Goal: Task Accomplishment & Management: Manage account settings

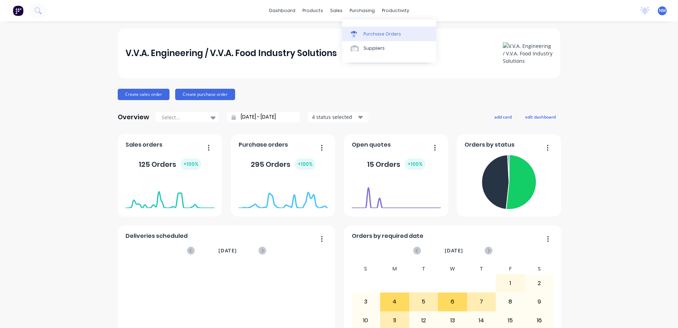
click at [375, 37] on div "Purchase Orders" at bounding box center [383, 34] width 38 height 6
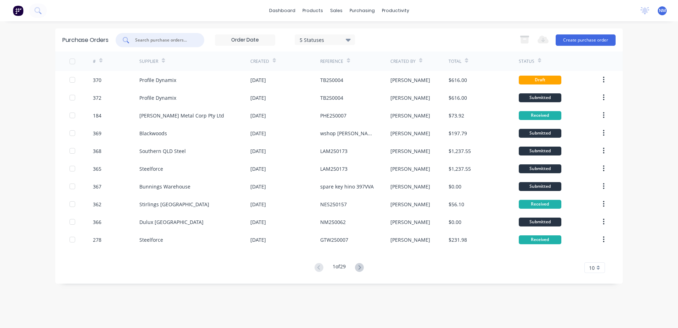
click at [156, 42] on input "text" at bounding box center [163, 40] width 59 height 7
type input "108"
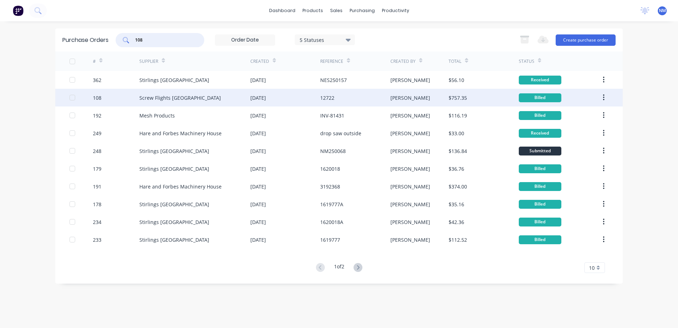
click at [204, 102] on div "Screw Flights [GEOGRAPHIC_DATA]" at bounding box center [194, 98] width 111 height 18
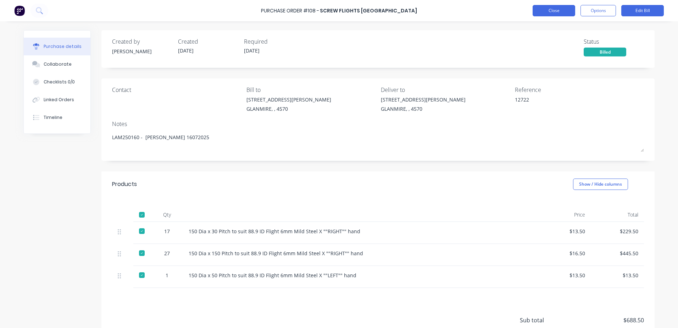
click at [539, 12] on button "Close" at bounding box center [554, 10] width 43 height 11
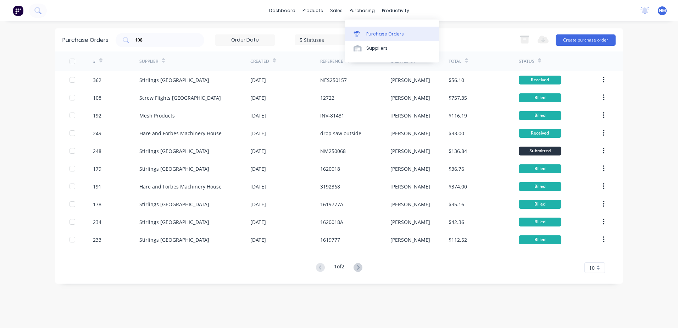
click at [375, 36] on div "Purchase Orders" at bounding box center [385, 34] width 38 height 6
click at [153, 39] on input "108" at bounding box center [163, 40] width 59 height 7
type input "109"
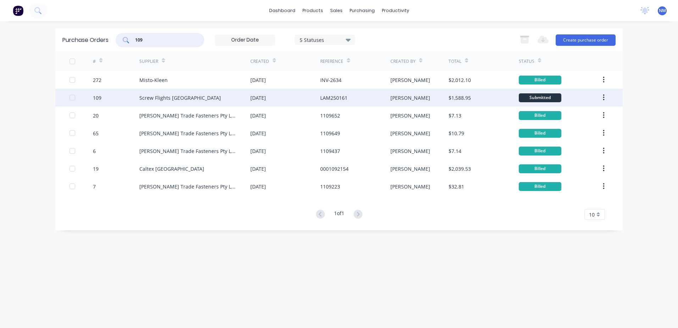
click at [205, 100] on div "Screw Flights [GEOGRAPHIC_DATA]" at bounding box center [194, 98] width 111 height 18
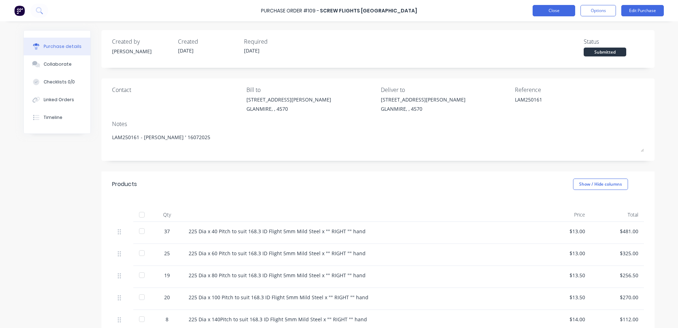
click at [542, 13] on button "Close" at bounding box center [554, 10] width 43 height 11
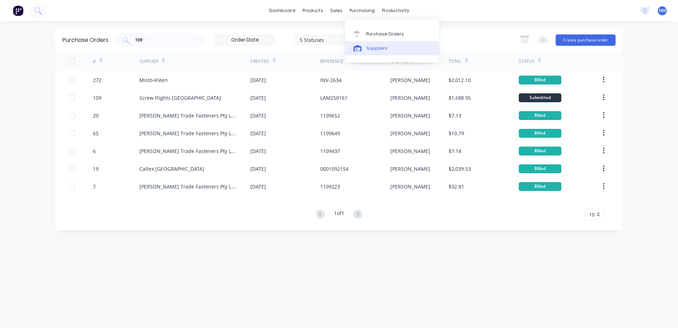
click at [373, 48] on div "Suppliers" at bounding box center [376, 48] width 21 height 6
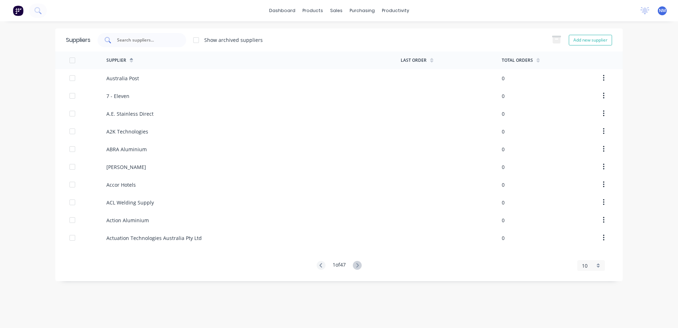
click at [151, 39] on input "text" at bounding box center [145, 40] width 59 height 7
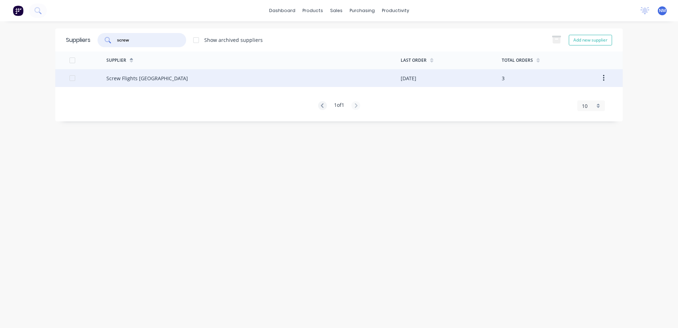
type input "screw"
click at [216, 82] on div "Screw Flights [GEOGRAPHIC_DATA]" at bounding box center [253, 78] width 294 height 18
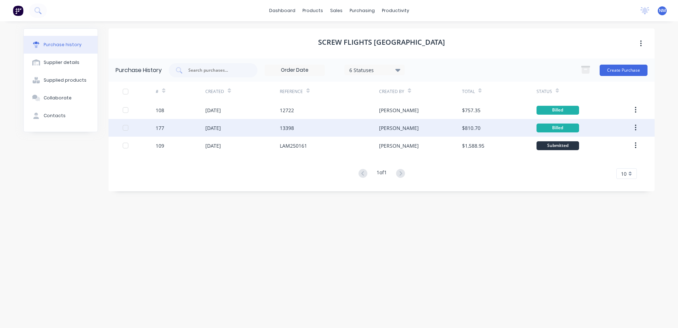
click at [348, 128] on div "13398" at bounding box center [329, 128] width 99 height 18
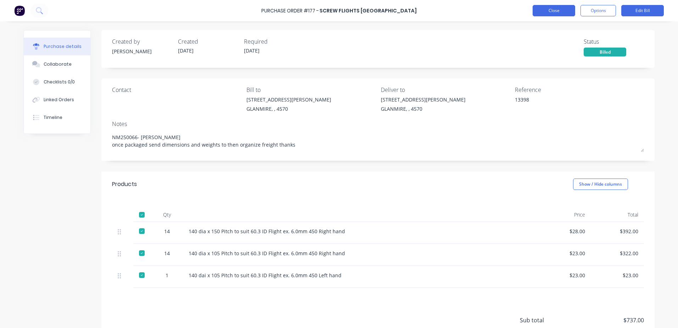
click at [547, 9] on button "Close" at bounding box center [554, 10] width 43 height 11
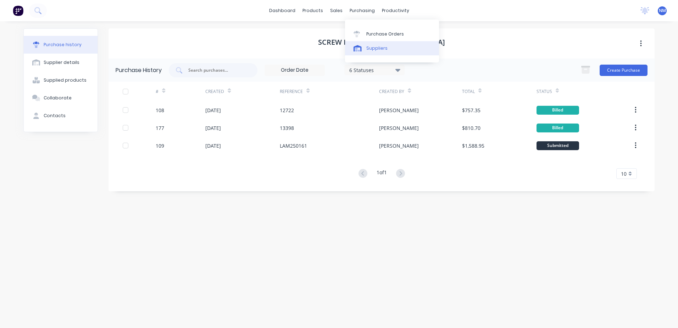
click at [378, 48] on div "Suppliers" at bounding box center [376, 48] width 21 height 6
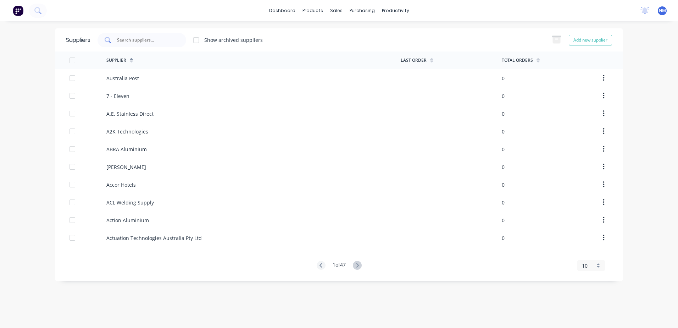
click at [152, 40] on input "text" at bounding box center [145, 40] width 59 height 7
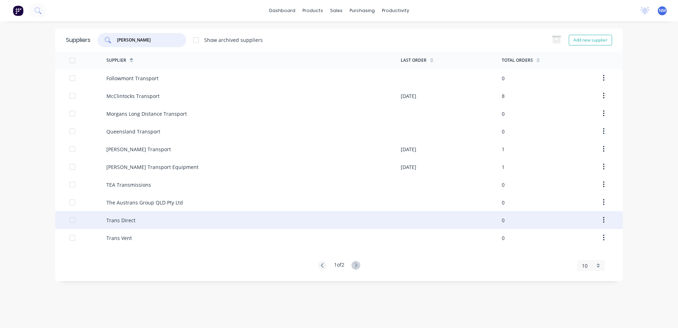
type input "[PERSON_NAME]"
click at [168, 220] on div "Trans Direct" at bounding box center [253, 220] width 294 height 18
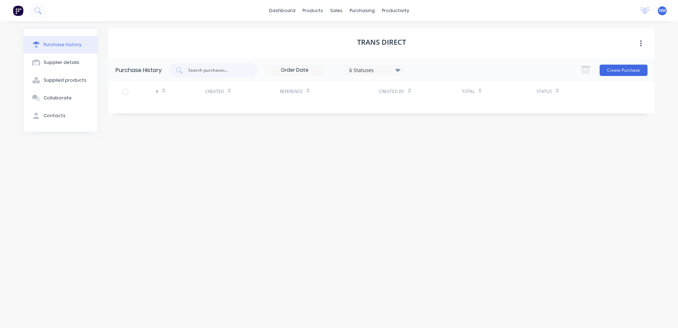
click at [398, 71] on icon at bounding box center [397, 70] width 5 height 3
click at [399, 69] on icon at bounding box center [397, 70] width 5 height 3
click at [361, 163] on div "Received" at bounding box center [382, 159] width 57 height 7
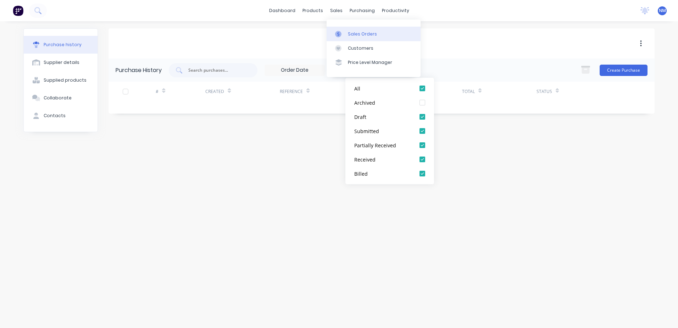
click at [354, 34] on div "Sales Orders" at bounding box center [362, 34] width 29 height 6
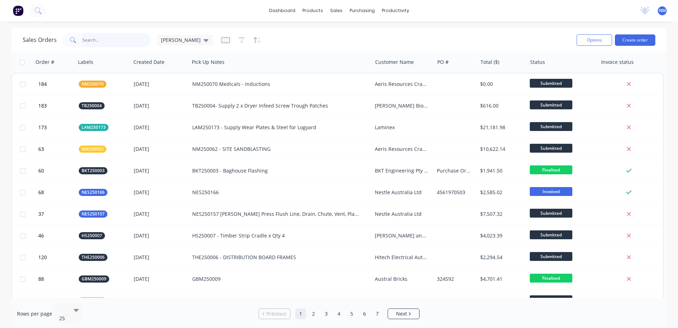
click at [101, 40] on input "text" at bounding box center [116, 40] width 69 height 14
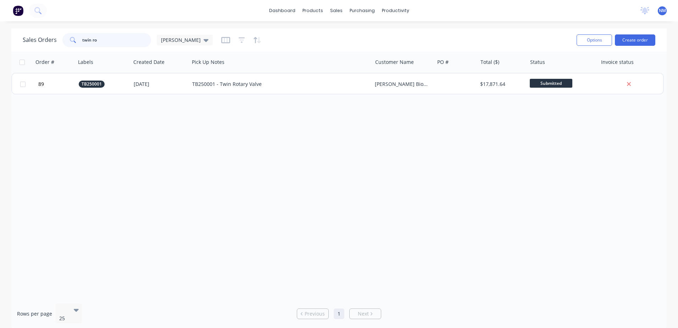
type input "twin ro"
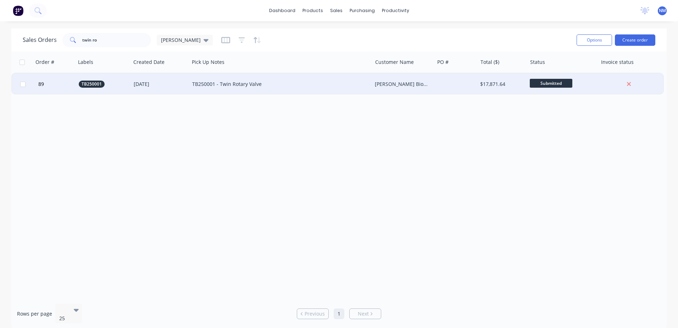
click at [307, 84] on div "TB250001 - Twin Rotary Valve" at bounding box center [276, 84] width 168 height 7
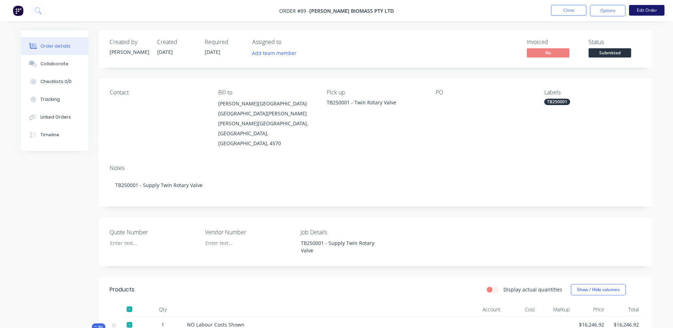
click at [647, 10] on button "Edit Order" at bounding box center [646, 10] width 35 height 11
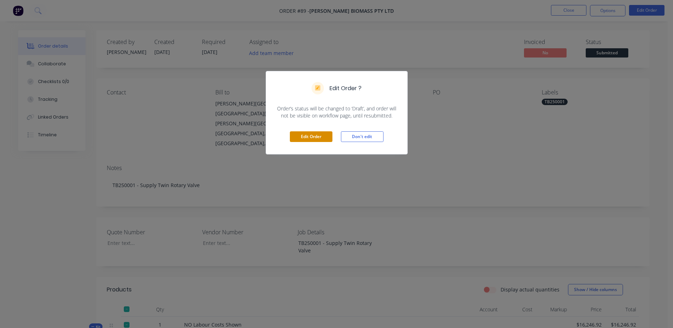
click at [309, 136] on button "Edit Order" at bounding box center [311, 136] width 43 height 11
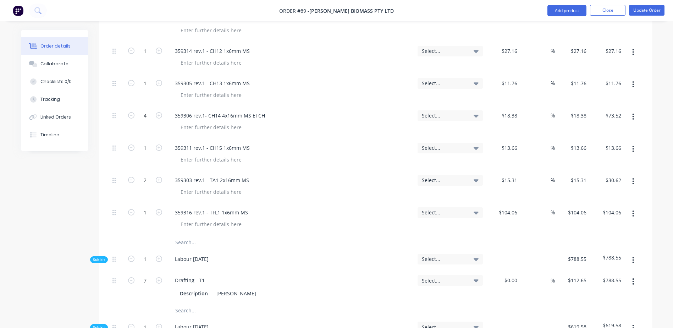
scroll to position [1064, 0]
click at [181, 235] on input "text" at bounding box center [246, 242] width 142 height 14
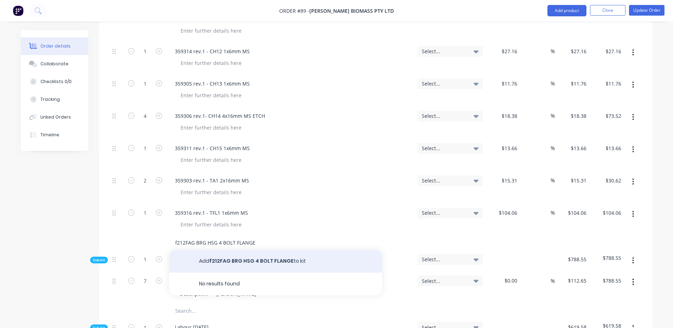
type input "f212FAG BRG HSG 4 BOLT FLANGE"
click at [218, 250] on button "Add f212FAG BRG HSG 4 BOLT FLANGE to kit" at bounding box center [275, 261] width 213 height 23
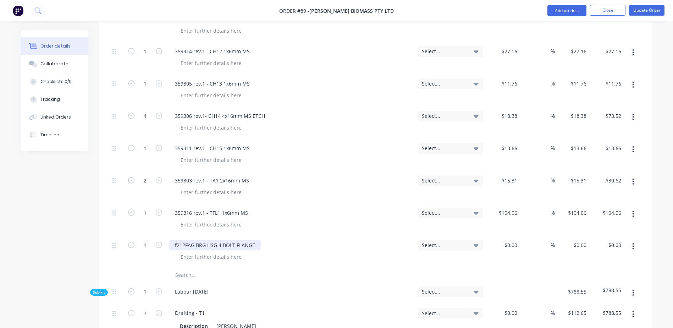
click at [176, 240] on div "f212FAG BRG HSG 4 BOLT FLANGE" at bounding box center [214, 245] width 91 height 10
click at [506, 235] on div "$0.00" at bounding box center [503, 251] width 35 height 32
type input "$16.176"
type input "$16.18"
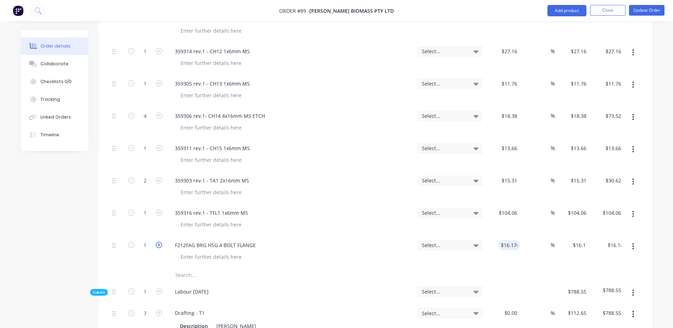
click at [157, 242] on icon "button" at bounding box center [159, 245] width 6 height 6
type input "2"
type input "$32.35"
click at [157, 242] on icon "button" at bounding box center [159, 245] width 6 height 6
type input "3"
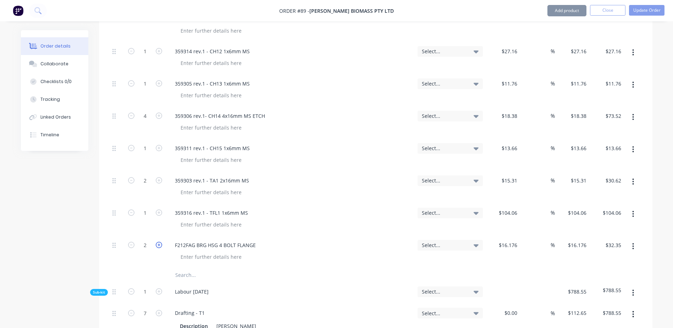
type input "$48.53"
click at [157, 242] on icon "button" at bounding box center [159, 245] width 6 height 6
type input "4"
type input "$64.70"
click at [179, 268] on input "text" at bounding box center [246, 275] width 142 height 14
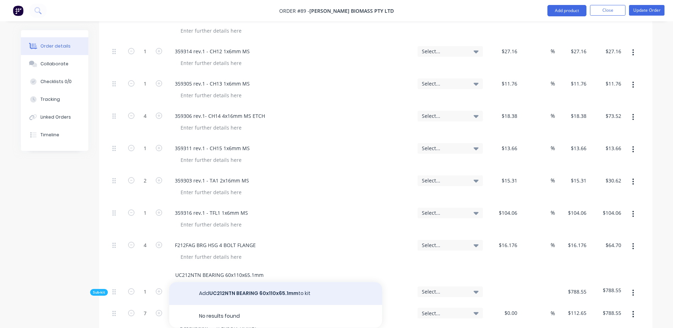
type input "UC212NTN BEARING 60x110x65.1mm"
click at [231, 282] on button "Add UC212NTN BEARING 60x110x65.1mm to kit" at bounding box center [275, 293] width 213 height 23
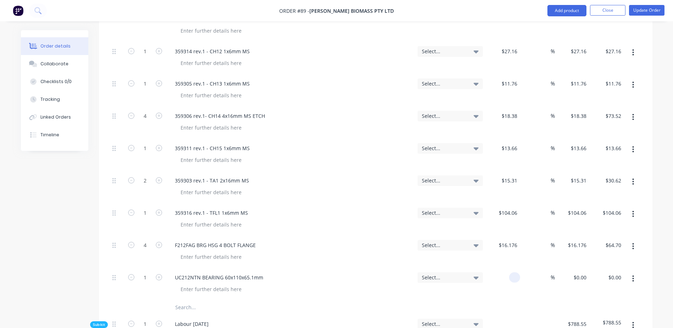
click at [501, 268] on div at bounding box center [503, 284] width 35 height 32
type input "$32.044"
type input "$32.04"
click at [158, 274] on icon "button" at bounding box center [159, 277] width 6 height 6
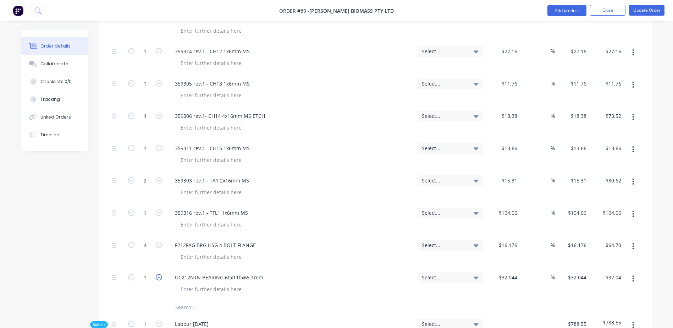
click at [158, 274] on icon "button" at bounding box center [159, 277] width 6 height 6
type input "3"
type input "$96.13"
click at [158, 274] on icon "button" at bounding box center [159, 277] width 6 height 6
type input "4"
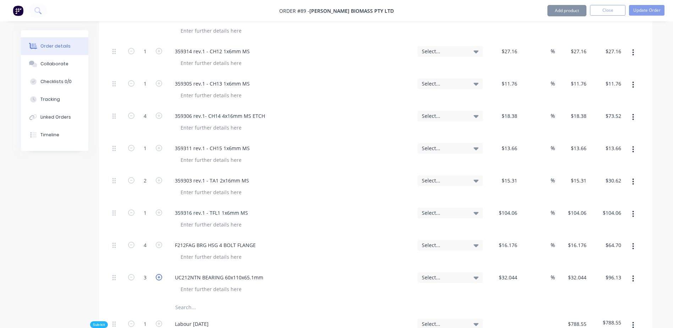
type input "$128.18"
click at [158, 274] on icon "button" at bounding box center [159, 277] width 6 height 6
type input "5"
type input "$160.22"
click at [131, 274] on icon "button" at bounding box center [131, 277] width 6 height 6
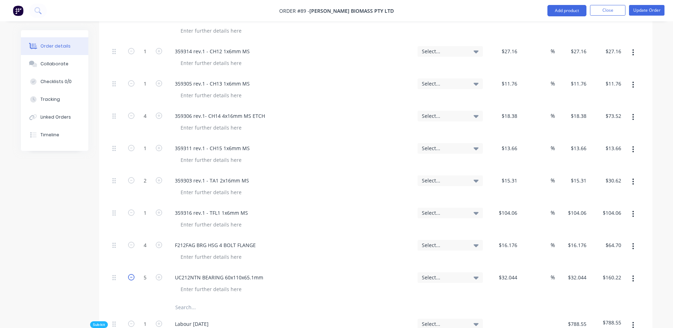
type input "4"
type input "$128.18"
drag, startPoint x: 180, startPoint y: 260, endPoint x: 189, endPoint y: 259, distance: 9.2
click at [184, 300] on input "text" at bounding box center [246, 307] width 142 height 14
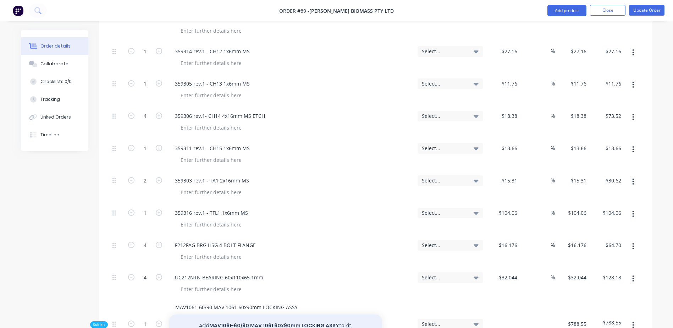
type input "MAV1061-60/90 MAV 1061 60x90mm LOCKING ASSY"
click at [228, 314] on button "Add MAV1061-60/90 MAV 1061 60x90mm LOCKING ASSY to kit" at bounding box center [275, 325] width 213 height 23
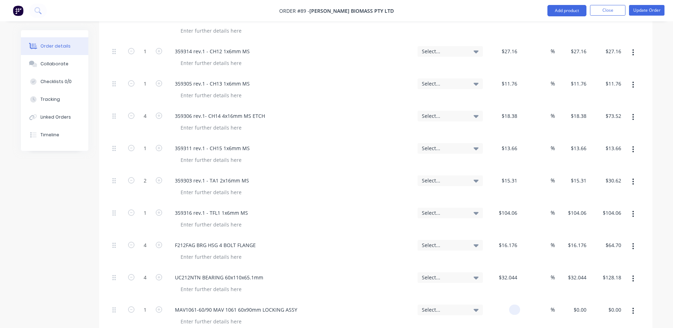
click at [502, 300] on div at bounding box center [503, 316] width 35 height 32
type input "103.015"
click at [160, 306] on icon "button" at bounding box center [159, 309] width 6 height 6
type input "2"
type input "$103.015"
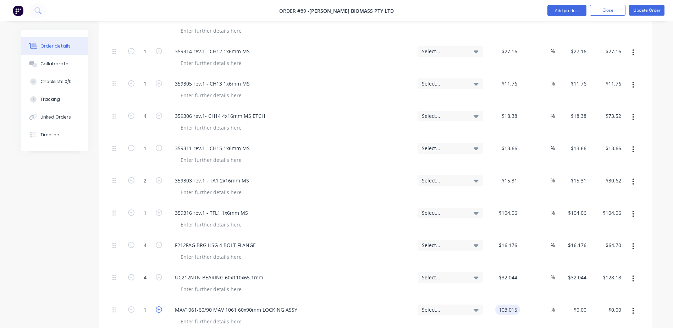
type input "$103.015"
type input "$206.03"
click at [160, 306] on icon "button" at bounding box center [159, 309] width 6 height 6
type input "3"
type input "$309.05"
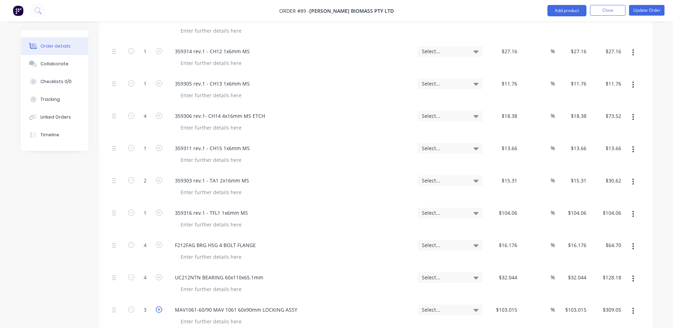
click at [160, 306] on icon "button" at bounding box center [159, 309] width 6 height 6
type input "4"
type input "$412.06"
click at [649, 10] on button "Update Order" at bounding box center [646, 10] width 35 height 11
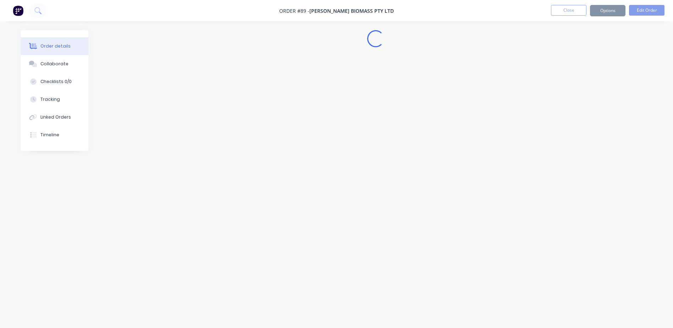
scroll to position [0, 0]
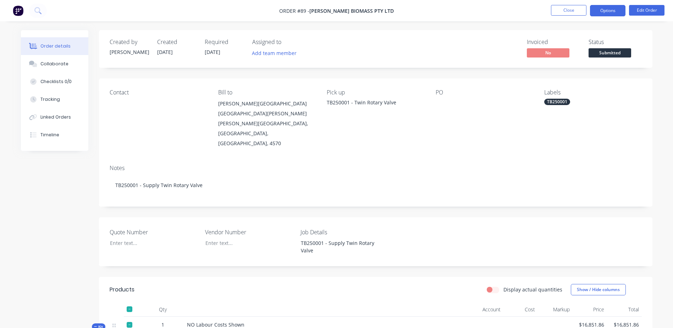
click at [609, 12] on button "Options" at bounding box center [607, 10] width 35 height 11
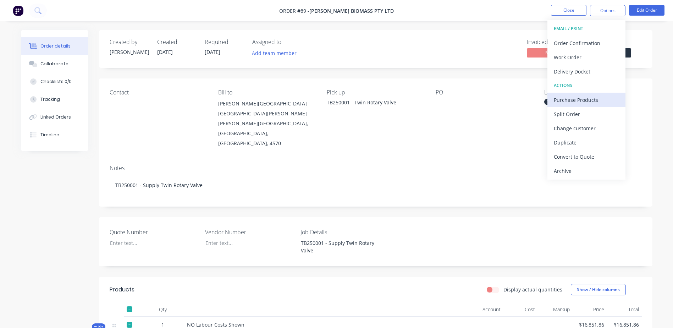
click at [597, 96] on div "Purchase Products" at bounding box center [586, 100] width 65 height 10
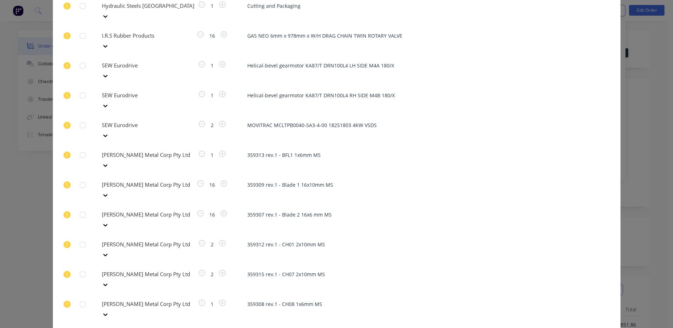
scroll to position [492, 0]
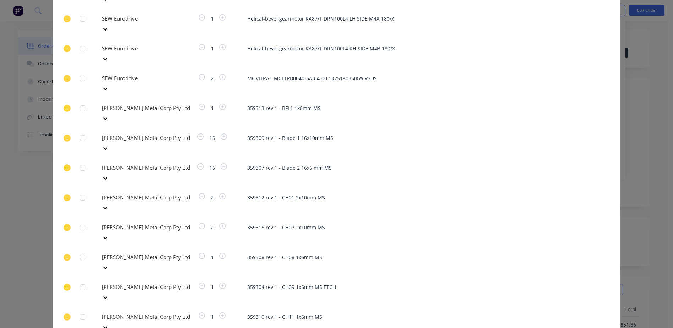
type input "MOTI"
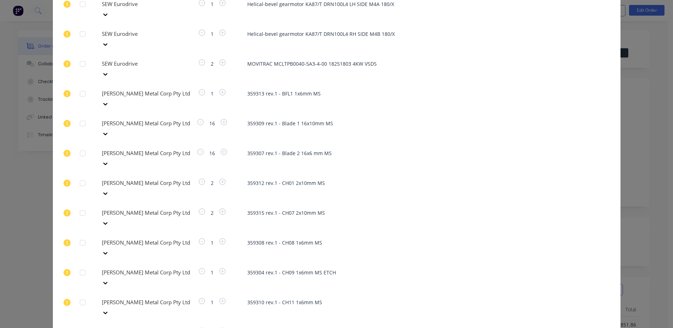
type input "MOTI"
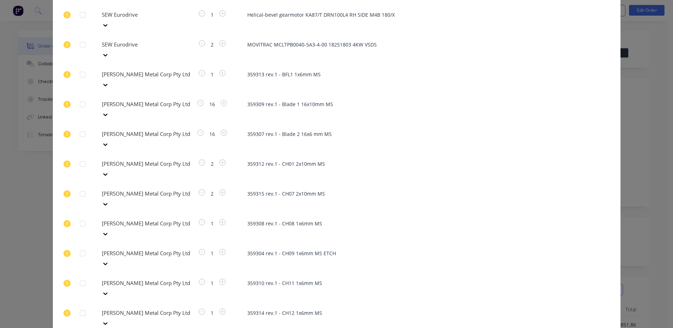
type input "MOTI"
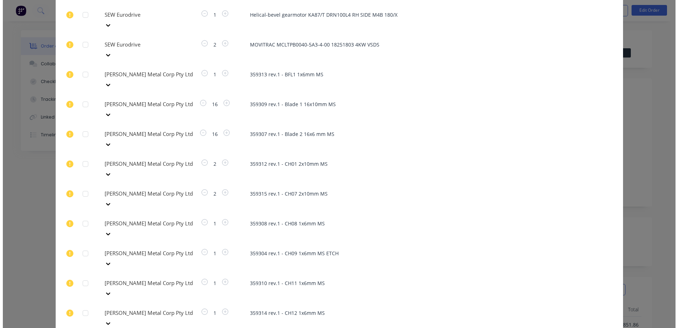
scroll to position [492, 0]
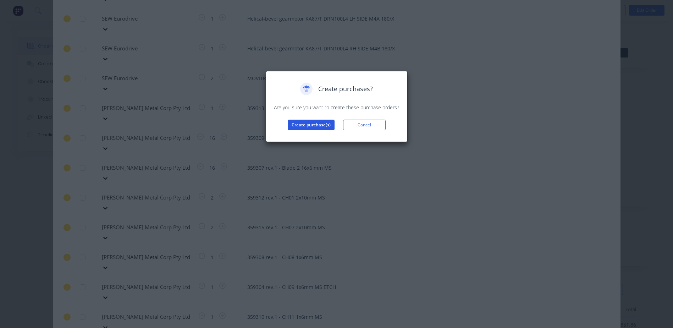
click at [307, 127] on button "Create purchase(s)" at bounding box center [311, 125] width 47 height 11
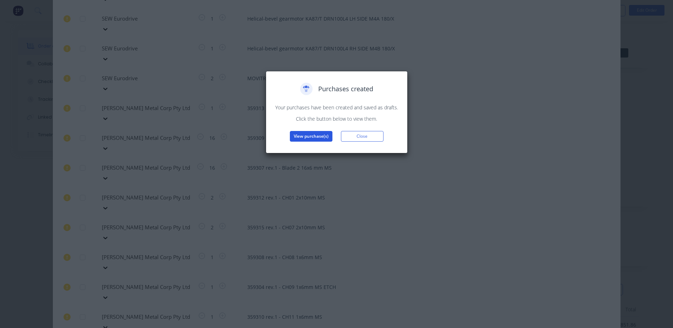
click at [298, 137] on button "View purchase(s)" at bounding box center [311, 136] width 43 height 11
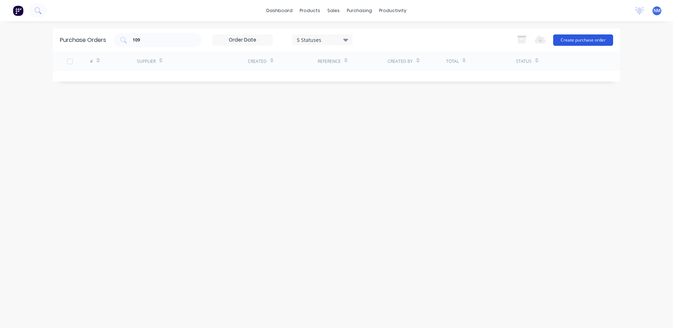
click at [588, 42] on button "Create purchase order" at bounding box center [583, 39] width 60 height 11
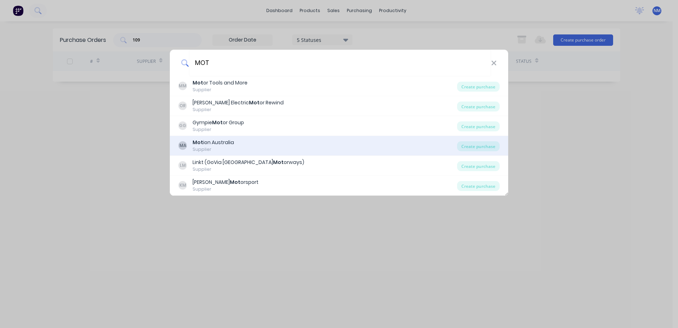
type input "MOT"
click at [205, 142] on div "Mot ion Australia" at bounding box center [213, 142] width 41 height 7
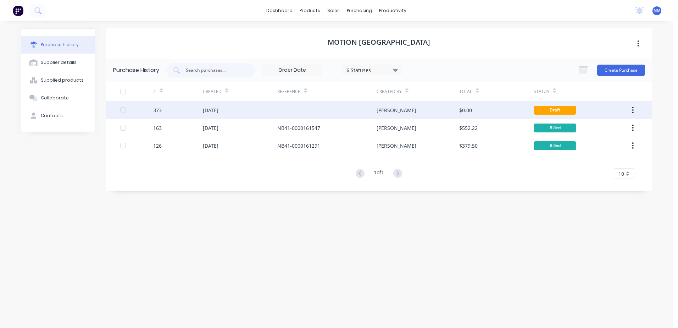
click at [344, 113] on div at bounding box center [326, 110] width 99 height 18
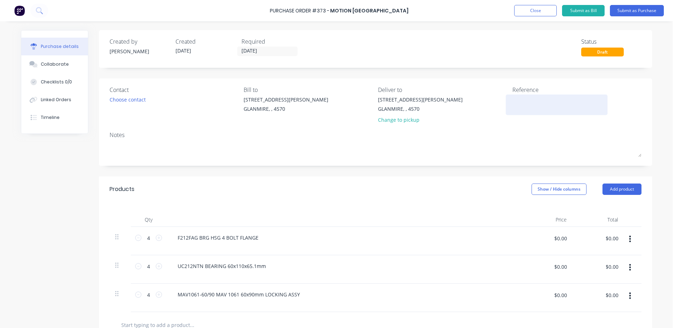
click at [523, 105] on textarea at bounding box center [556, 104] width 89 height 16
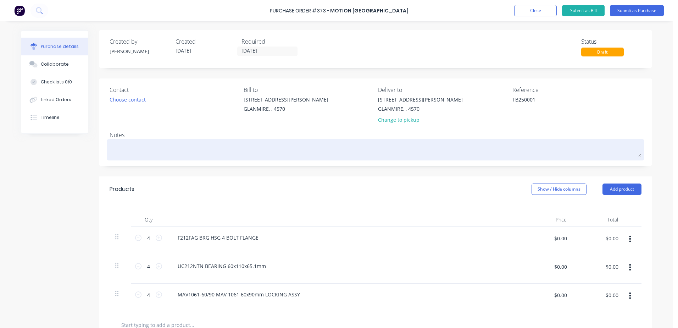
type textarea "TB250001"
click at [148, 144] on textarea at bounding box center [376, 149] width 532 height 16
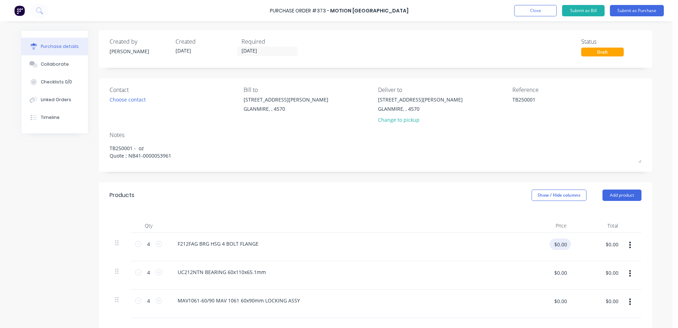
type textarea "TB250001 - oz Quote ; NB41-0000053961"
click at [555, 247] on input "$0.00" at bounding box center [560, 243] width 21 height 11
type input "$16.176"
type input "$64.70"
click at [553, 274] on input "$0.00" at bounding box center [560, 272] width 21 height 11
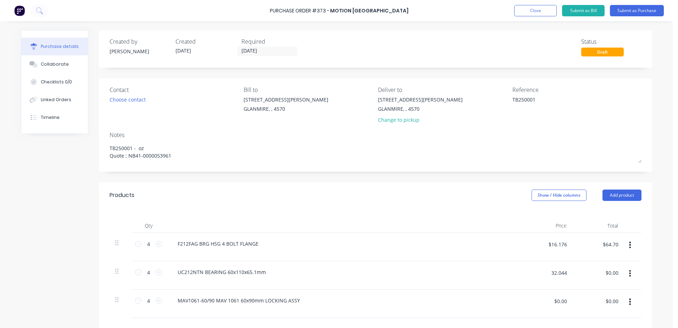
type input "$32.044"
type input "$128.18"
click at [553, 309] on div "$0.00 $0.00" at bounding box center [560, 303] width 21 height 17
type input "$103.015"
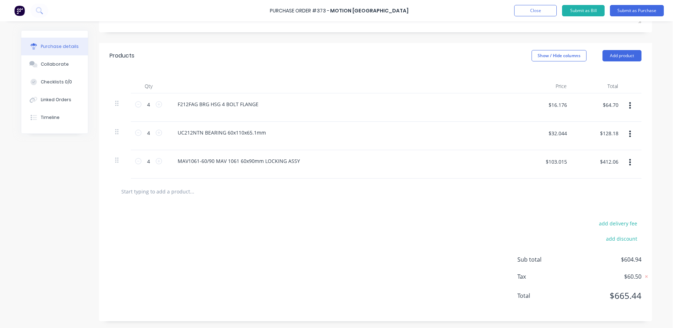
scroll to position [140, 0]
drag, startPoint x: 617, startPoint y: 160, endPoint x: 660, endPoint y: 128, distance: 53.3
click at [650, 143] on div "Purchase details Collaborate Checklists 0/0 Linked Orders Timeline Created by […" at bounding box center [336, 13] width 645 height 292
type input "$412.04"
type input "$103.01"
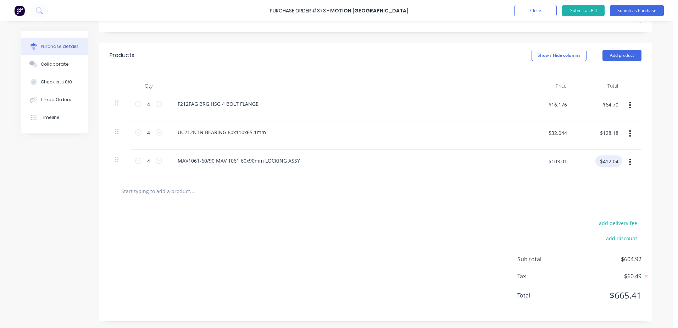
drag, startPoint x: 616, startPoint y: 162, endPoint x: 641, endPoint y: 147, distance: 29.1
click at [640, 147] on div "Qty Price Total 4 4 F212FAG BRG HSG 4 BOLT FLANGE $16.176 $16.176 $64.70 $64.70…" at bounding box center [375, 123] width 553 height 110
type input "$412.05"
type input "$103.0125"
type input "$412.05"
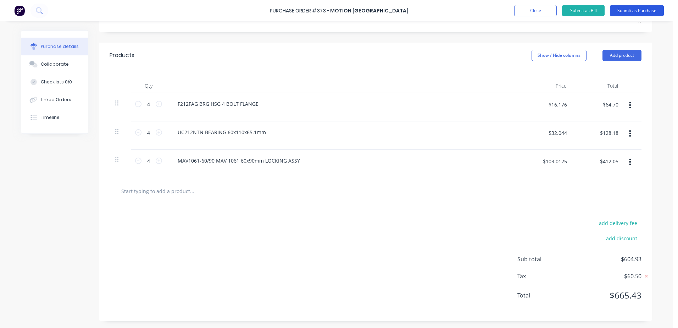
click at [633, 12] on button "Submit as Purchase" at bounding box center [637, 10] width 54 height 11
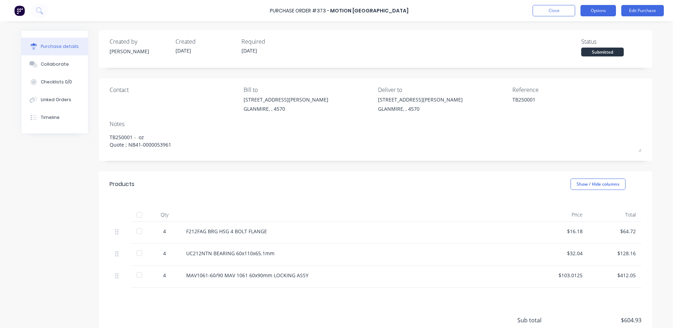
click at [609, 11] on button "Options" at bounding box center [598, 10] width 35 height 11
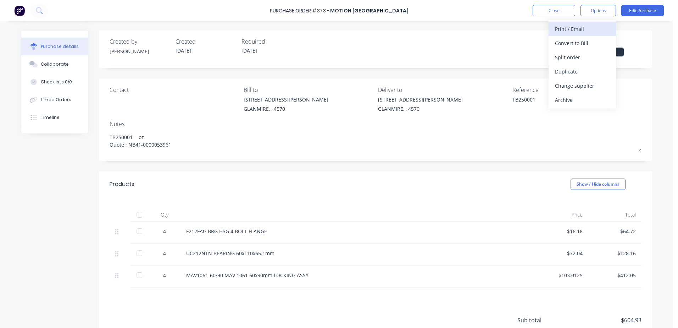
click at [581, 28] on div "Print / Email" at bounding box center [582, 29] width 55 height 10
click at [568, 43] on div "With pricing" at bounding box center [582, 43] width 55 height 10
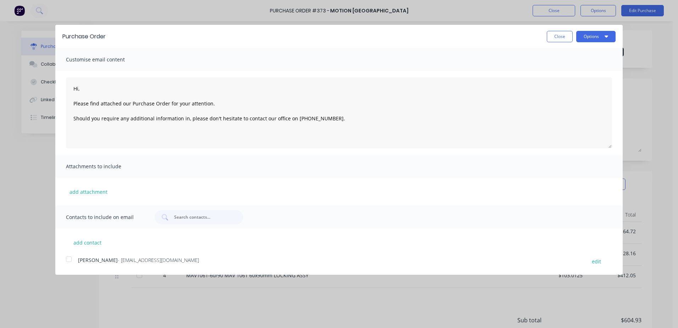
click at [67, 260] on div at bounding box center [69, 259] width 14 height 14
click at [607, 39] on icon "button" at bounding box center [607, 36] width 4 height 6
click at [568, 68] on div "Email" at bounding box center [582, 68] width 55 height 10
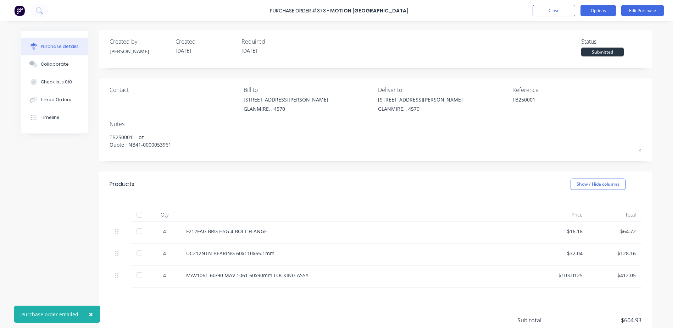
click at [600, 12] on button "Options" at bounding box center [598, 10] width 35 height 11
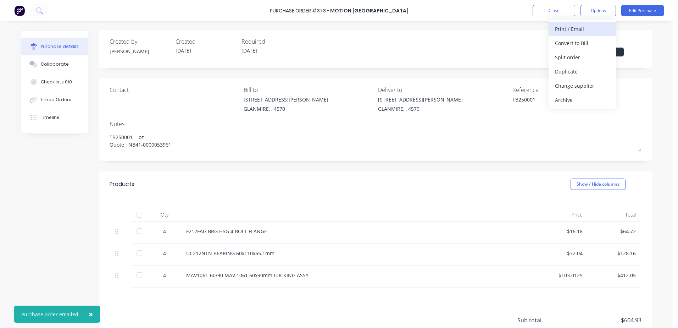
click at [561, 29] on div "Print / Email" at bounding box center [582, 29] width 55 height 10
click at [562, 43] on div "With pricing" at bounding box center [582, 43] width 55 height 10
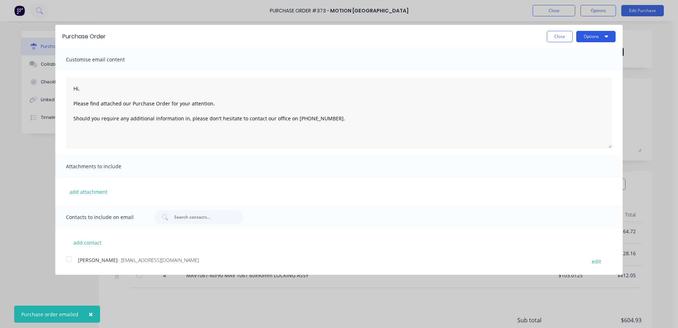
click at [594, 32] on button "Options" at bounding box center [595, 36] width 39 height 11
click at [553, 53] on button "Print" at bounding box center [581, 55] width 67 height 14
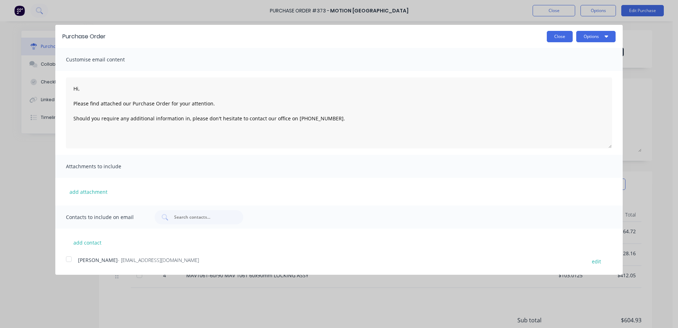
click at [555, 37] on button "Close" at bounding box center [560, 36] width 26 height 11
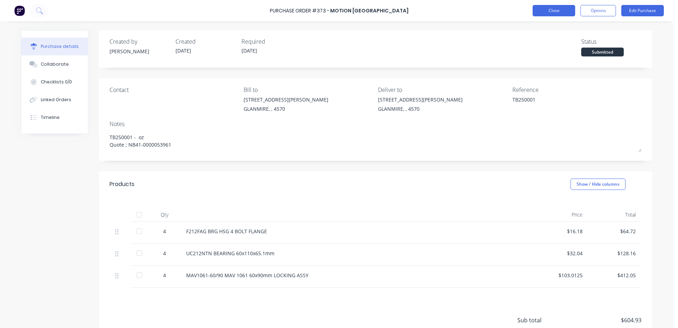
click at [544, 11] on button "Close" at bounding box center [554, 10] width 43 height 11
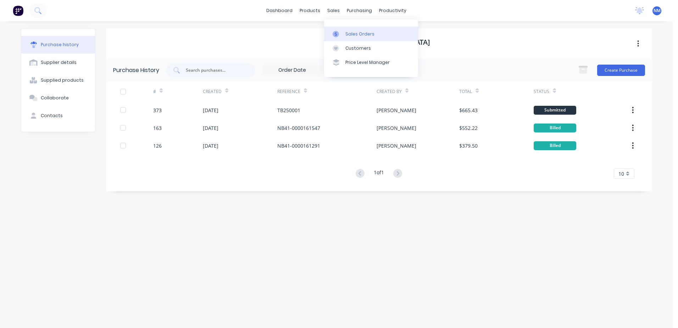
click at [356, 33] on div "Sales Orders" at bounding box center [359, 34] width 29 height 6
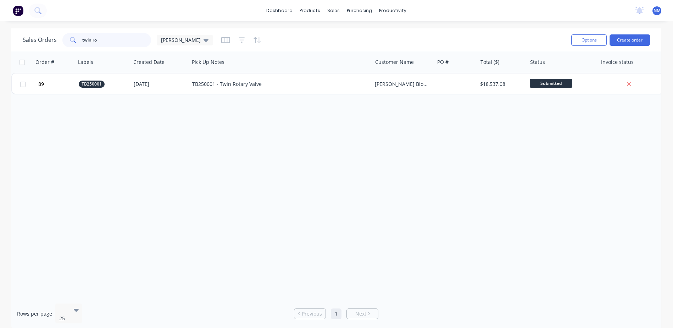
drag, startPoint x: 101, startPoint y: 43, endPoint x: 7, endPoint y: 42, distance: 93.6
click at [7, 42] on div "Sales Orders twin ro [PERSON_NAME] Options Create order Order # Labels Created …" at bounding box center [336, 178] width 673 height 301
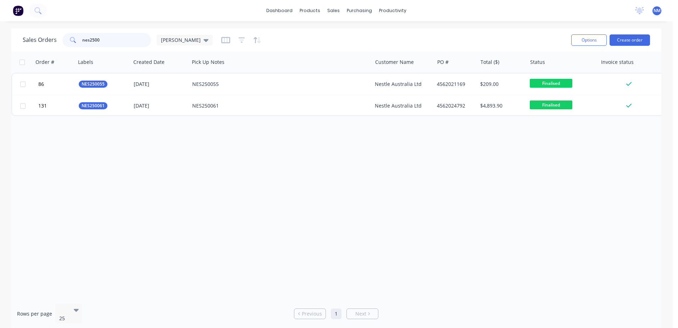
type input "nes2500"
